Goal: Task Accomplishment & Management: Use online tool/utility

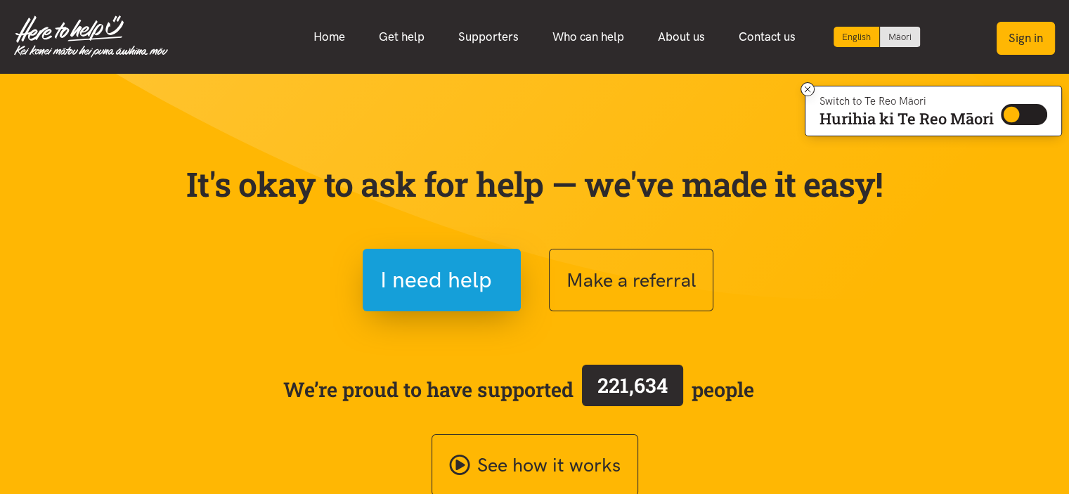
click at [1021, 47] on button "Sign in" at bounding box center [1025, 38] width 58 height 33
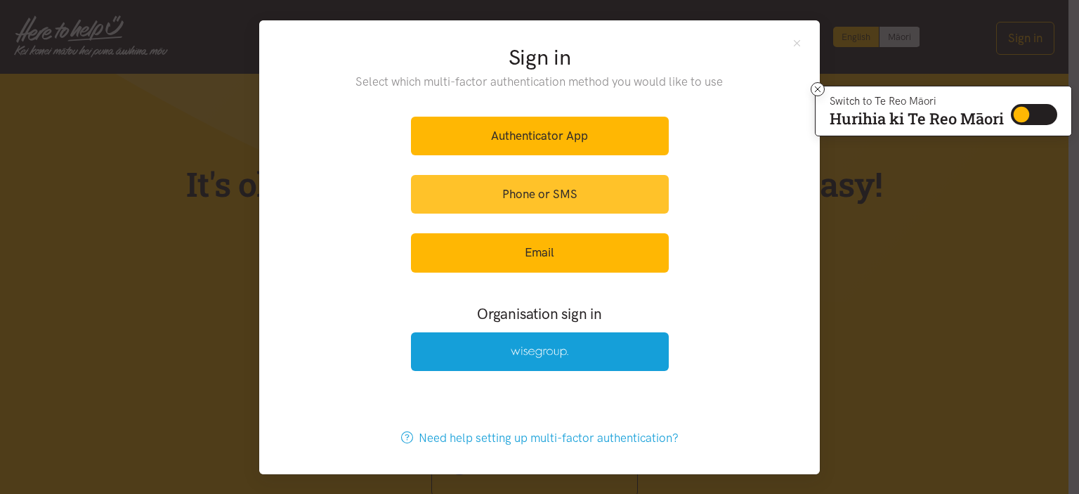
click at [570, 188] on link "Phone or SMS" at bounding box center [540, 194] width 258 height 39
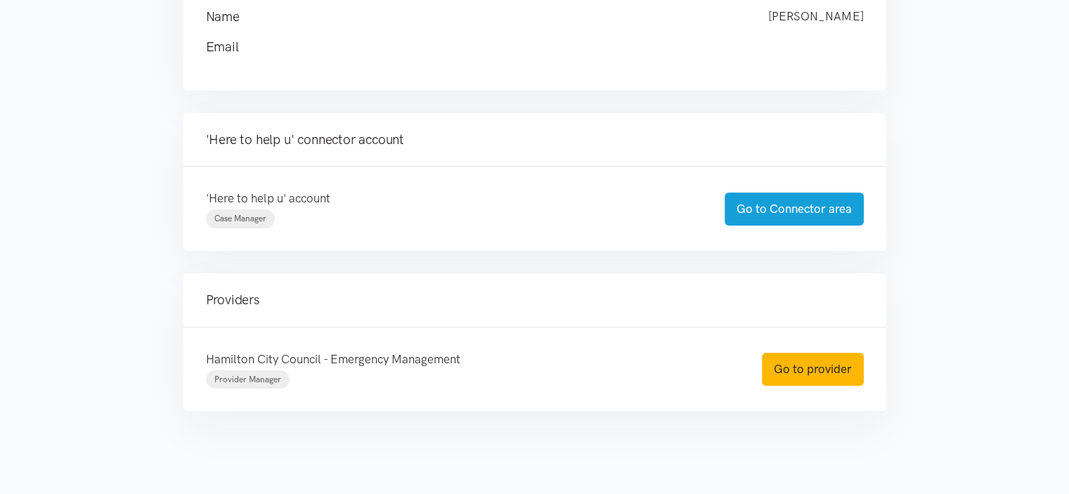
scroll to position [238, 0]
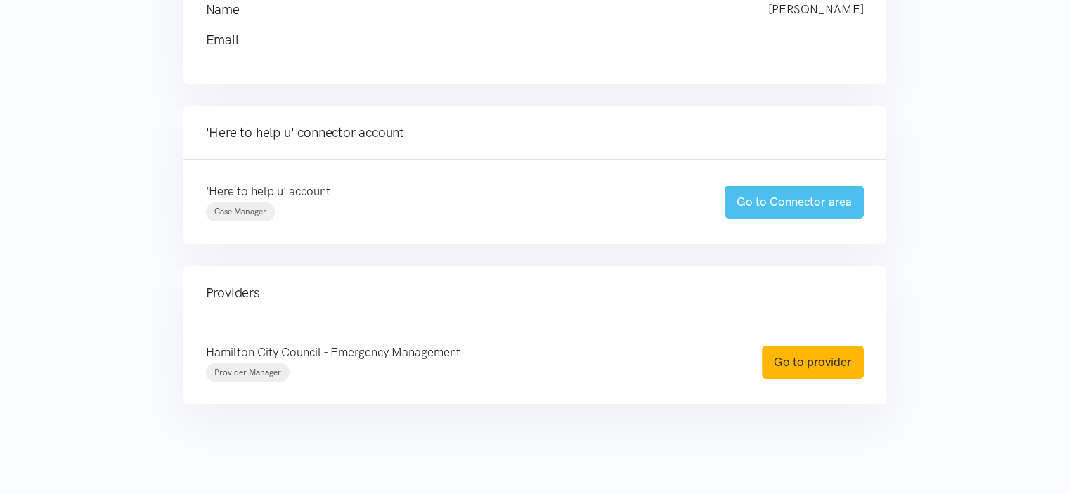
click at [810, 203] on link "Go to Connector area" at bounding box center [794, 202] width 139 height 33
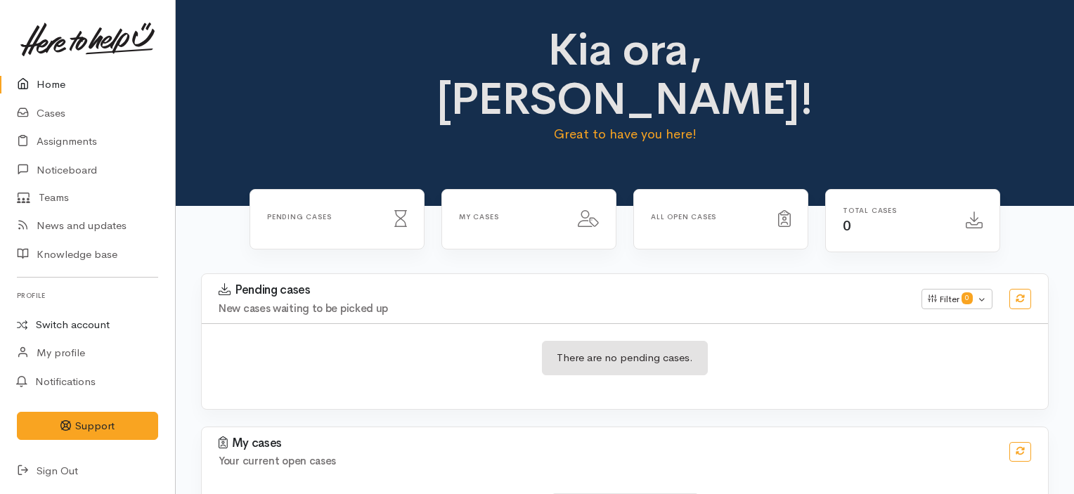
click at [81, 320] on link "Switch account" at bounding box center [87, 324] width 175 height 27
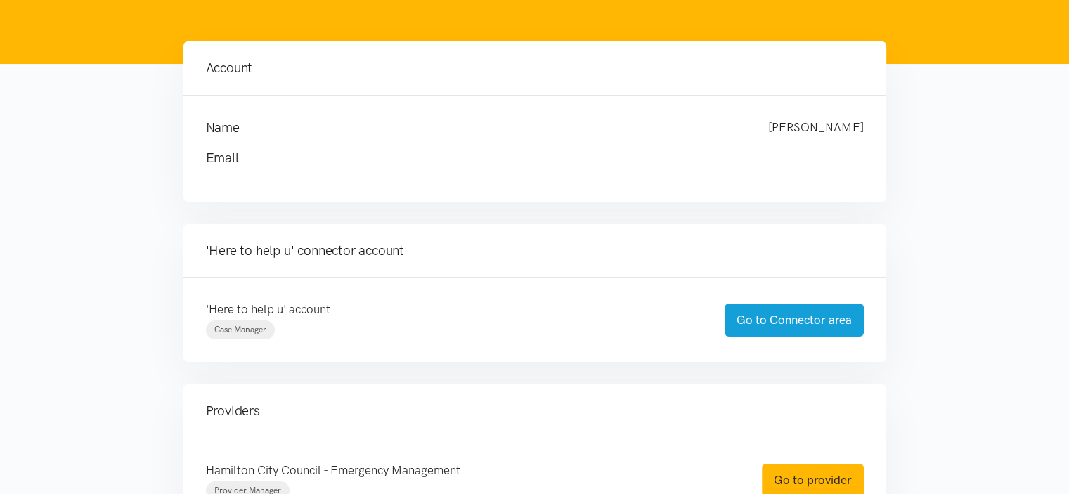
scroll to position [238, 0]
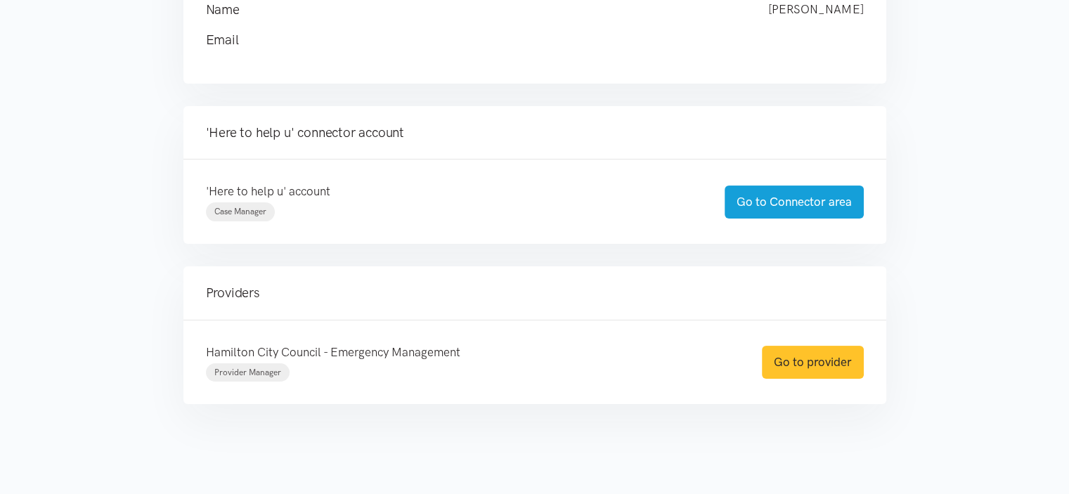
click at [805, 353] on link "Go to provider" at bounding box center [813, 362] width 102 height 33
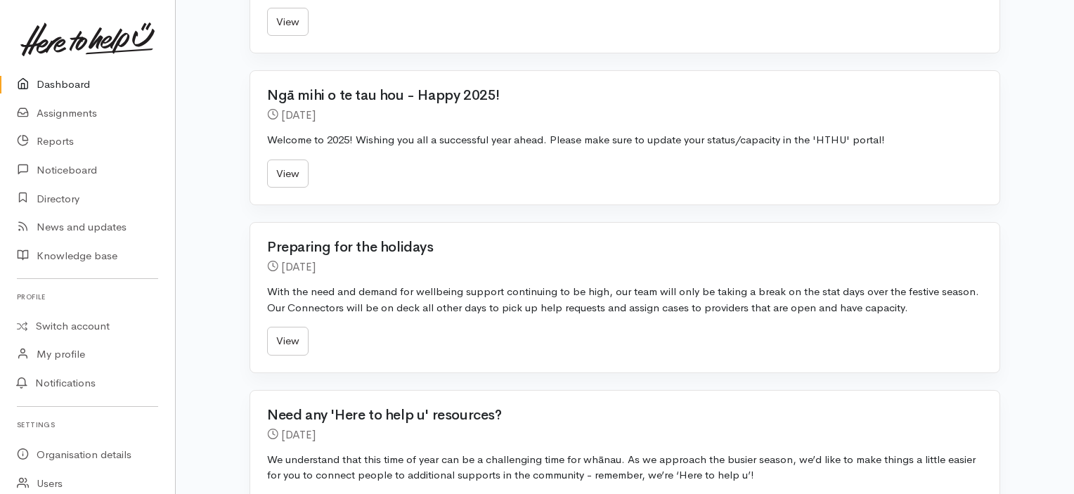
scroll to position [869, 0]
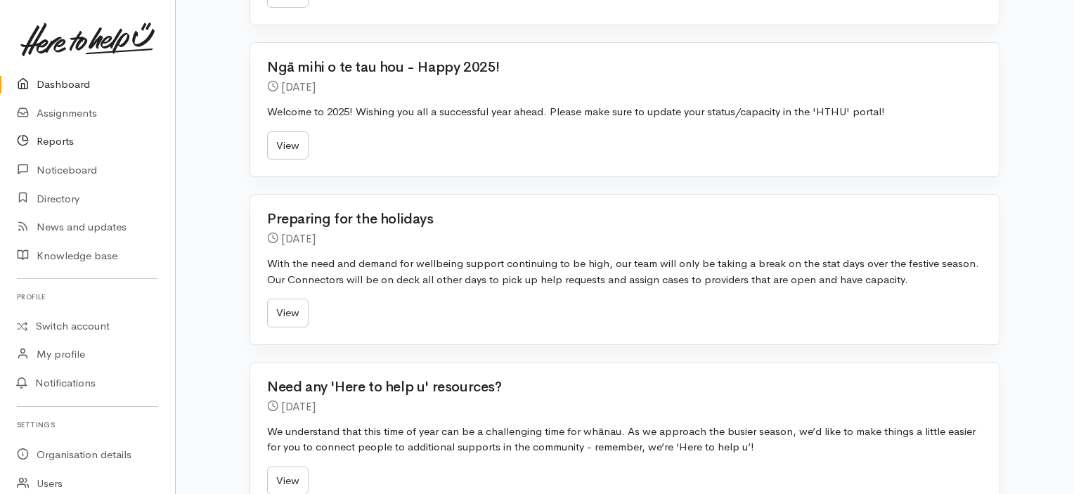
click at [48, 143] on link "Reports" at bounding box center [87, 141] width 175 height 29
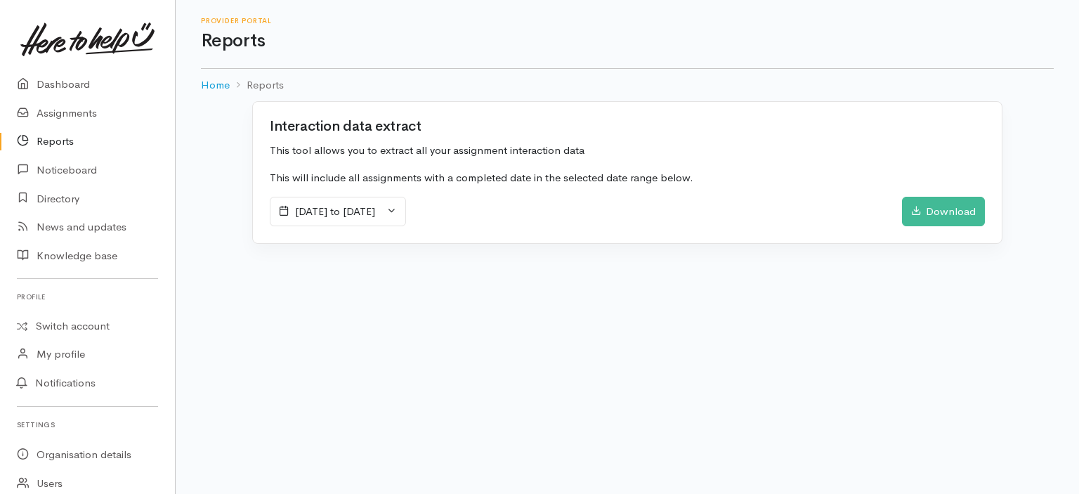
click at [397, 208] on icon at bounding box center [392, 210] width 11 height 11
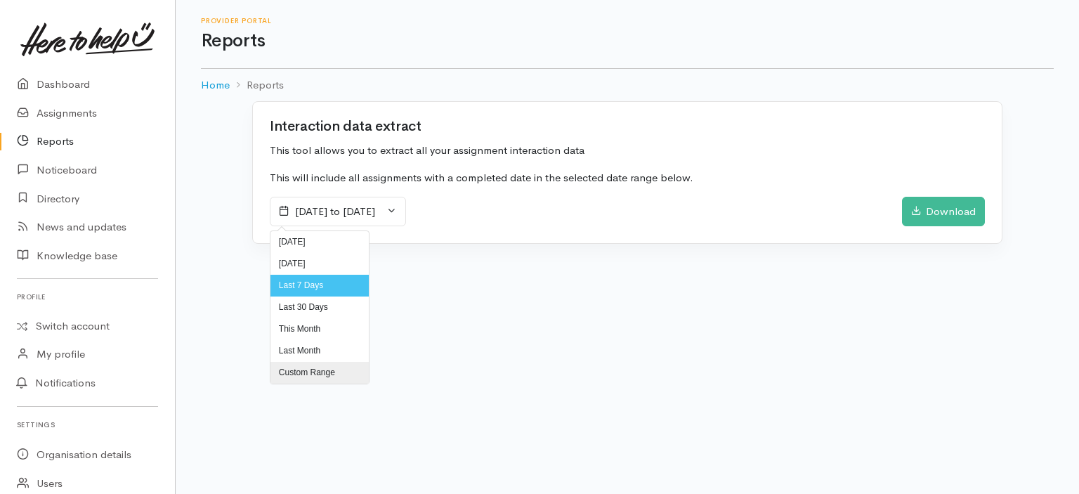
click at [303, 370] on li "Custom Range" at bounding box center [320, 373] width 98 height 22
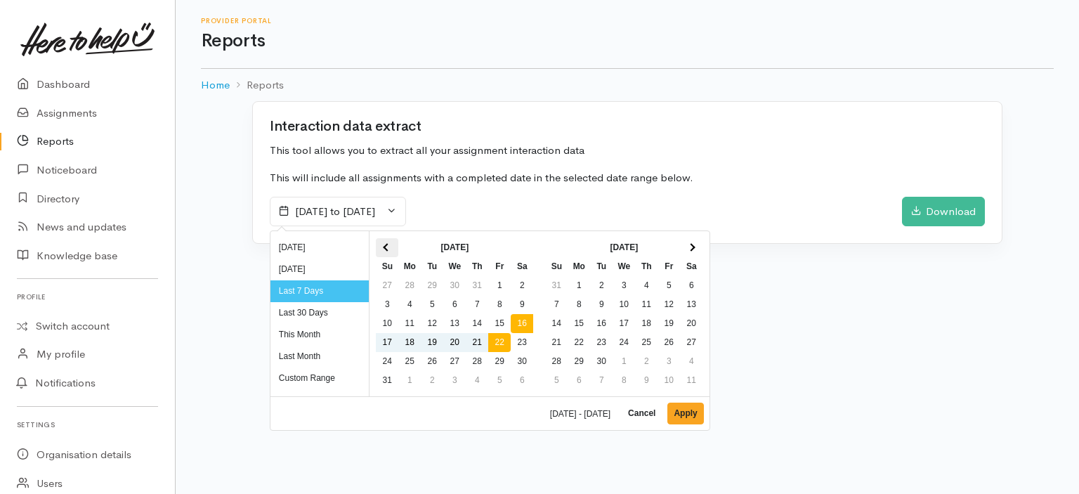
click at [389, 242] on th at bounding box center [387, 247] width 22 height 19
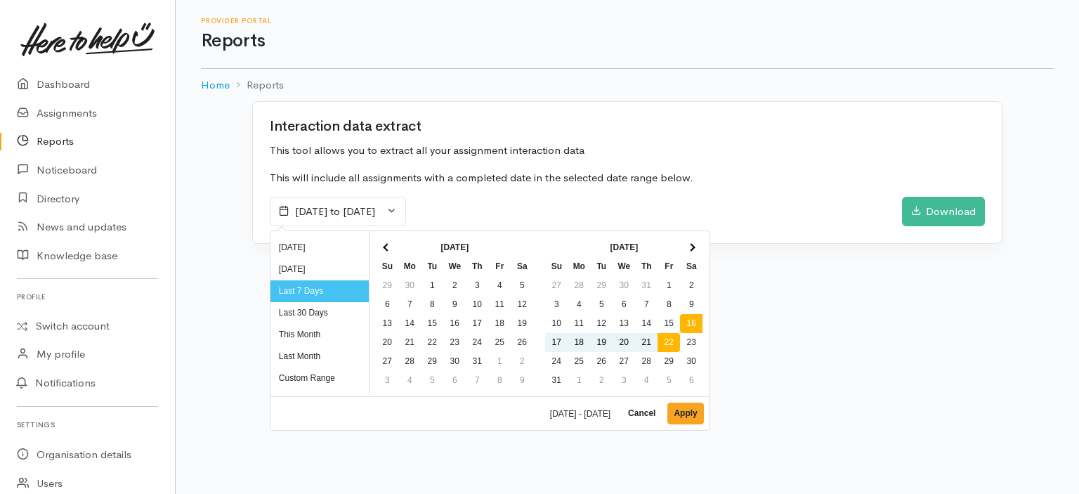
click at [389, 242] on th at bounding box center [387, 247] width 22 height 19
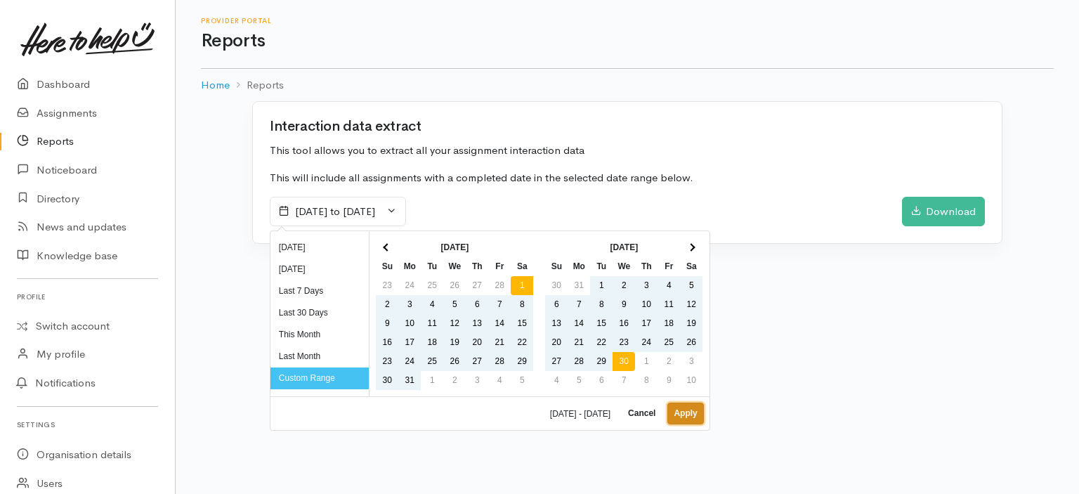
click at [691, 417] on button "Apply" at bounding box center [686, 414] width 36 height 22
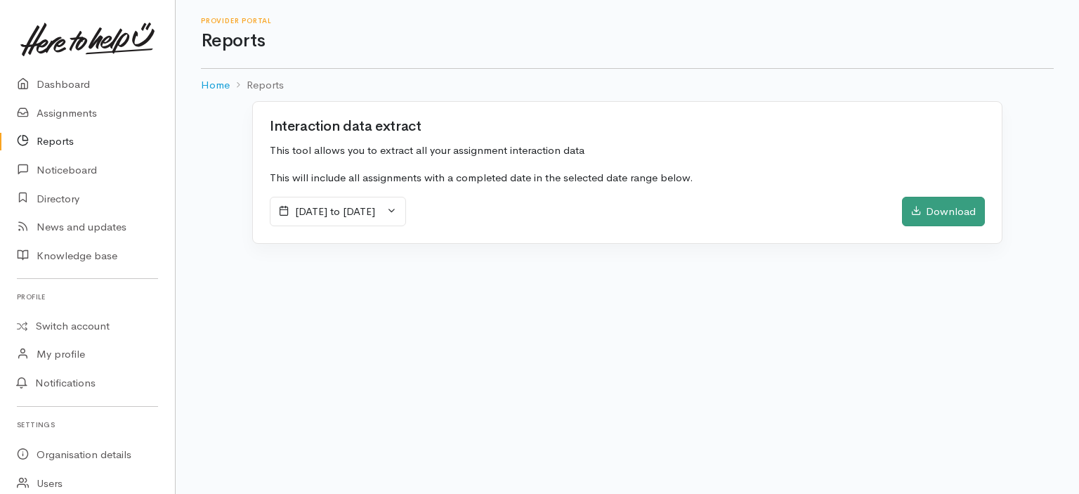
click at [939, 207] on div "Download" at bounding box center [943, 212] width 83 height 30
